Goal: Task Accomplishment & Management: Manage account settings

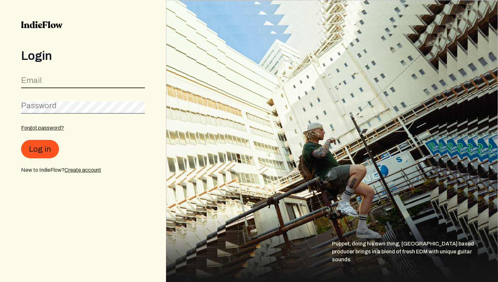
click at [92, 83] on input "email" at bounding box center [83, 82] width 124 height 13
click at [0, 282] on com-1password-button at bounding box center [0, 282] width 0 height 0
type input "djevergreenofficial@gmail.com"
